Goal: Communication & Community: Answer question/provide support

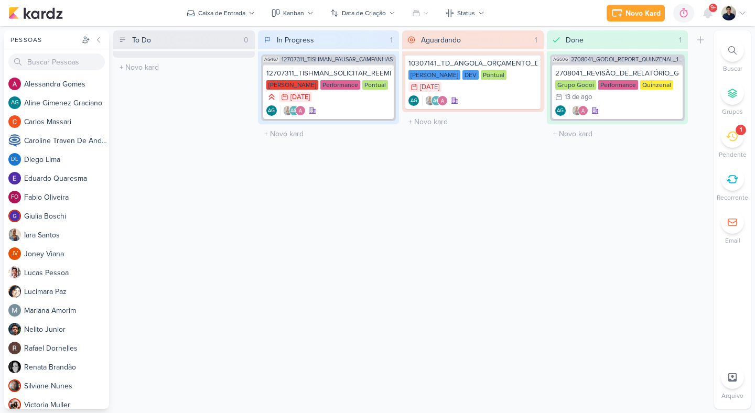
click at [739, 148] on li "1 Pendente" at bounding box center [732, 142] width 37 height 35
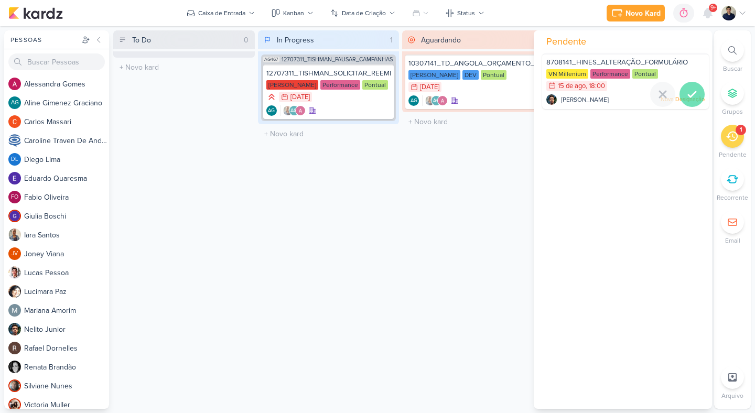
click at [692, 96] on icon at bounding box center [692, 94] width 13 height 13
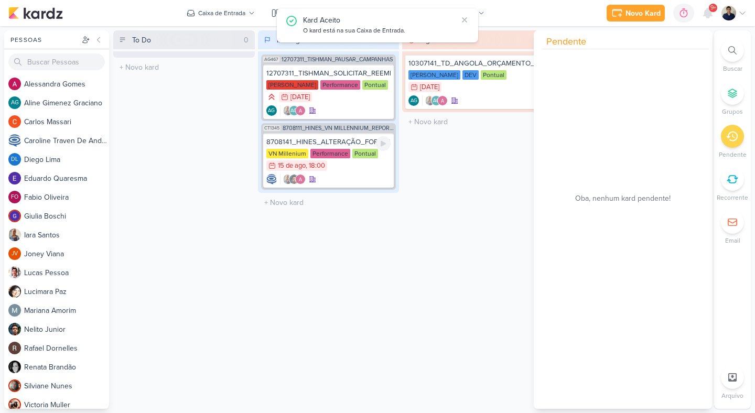
click at [375, 162] on div "VN Millenium Performance Pontual 15/8 15 de ago , 18:00" at bounding box center [328, 160] width 125 height 23
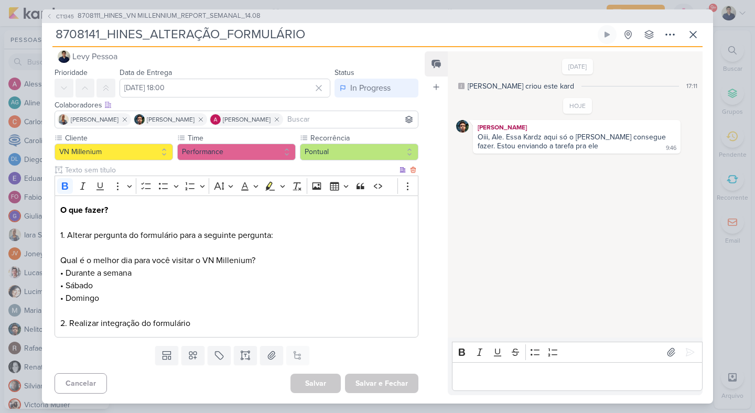
scroll to position [15, 0]
click at [115, 256] on span "Qual é o melhor dia para você visitar o VN Millenium?" at bounding box center [157, 260] width 195 height 10
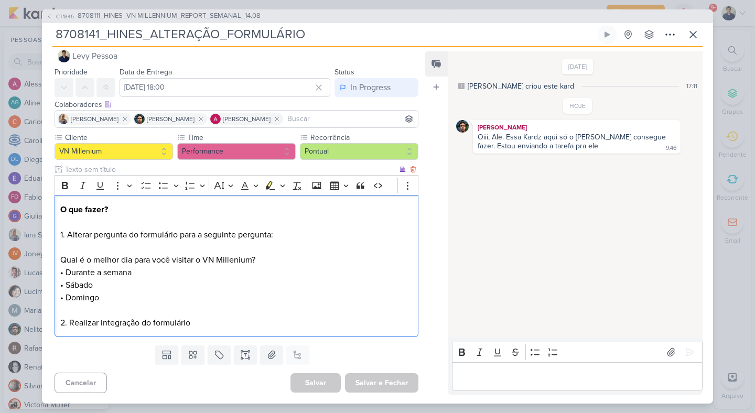
click at [115, 256] on span "Qual é o melhor dia para você visitar o VN Millenium?" at bounding box center [157, 260] width 195 height 10
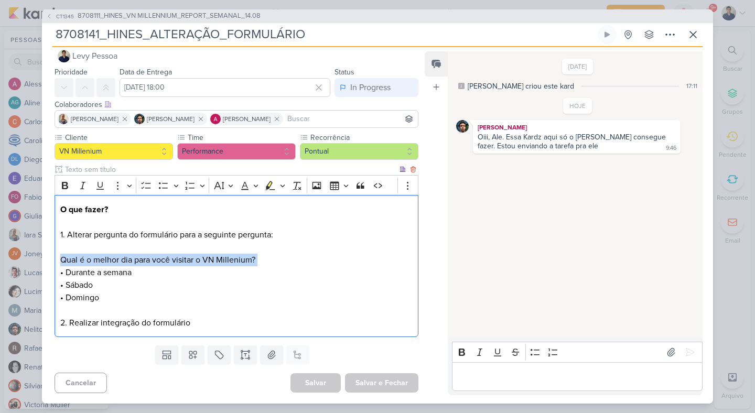
copy span "Qual é o melhor dia para você visitar o VN Millenium?"
click at [96, 273] on span "• Durante a semana" at bounding box center [95, 272] width 71 height 10
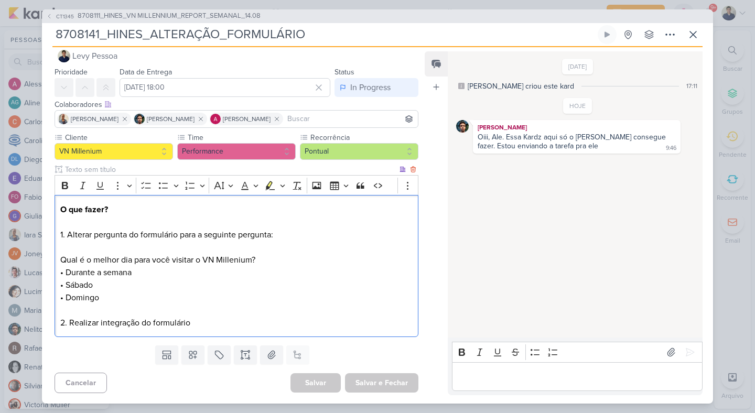
click at [96, 273] on span "• Durante a semana" at bounding box center [95, 272] width 71 height 10
copy span "• Durante a semana"
click at [470, 363] on div "Editor editing area: main" at bounding box center [577, 376] width 251 height 29
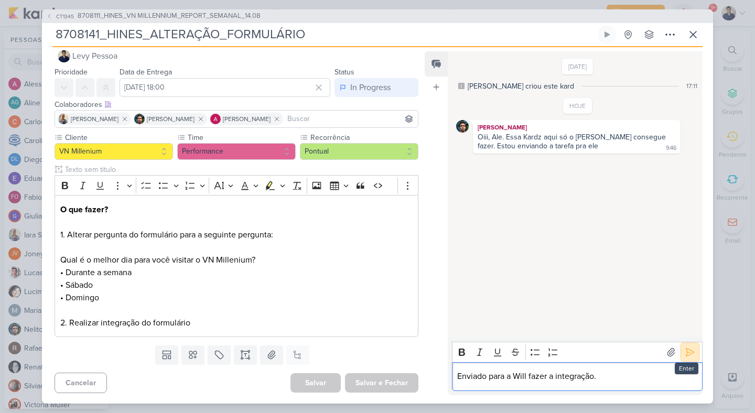
click at [687, 350] on icon at bounding box center [690, 353] width 8 height 8
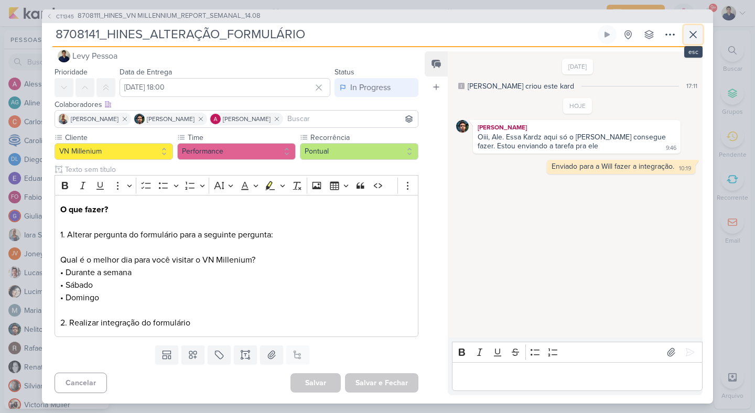
click at [696, 34] on icon at bounding box center [693, 34] width 13 height 13
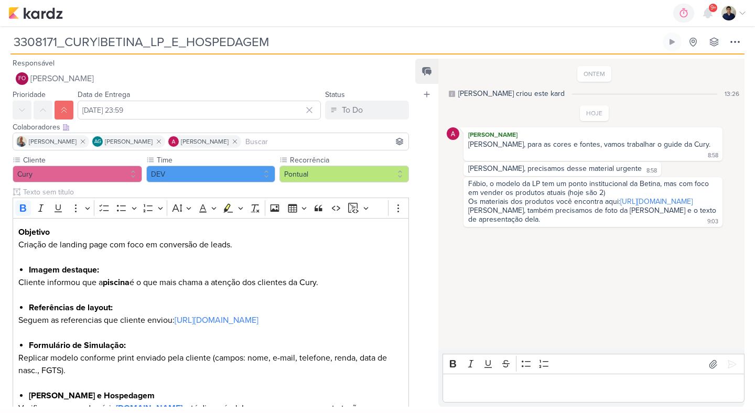
click at [502, 379] on div "Editor editing area: main" at bounding box center [594, 388] width 302 height 29
